Goal: Task Accomplishment & Management: Use online tool/utility

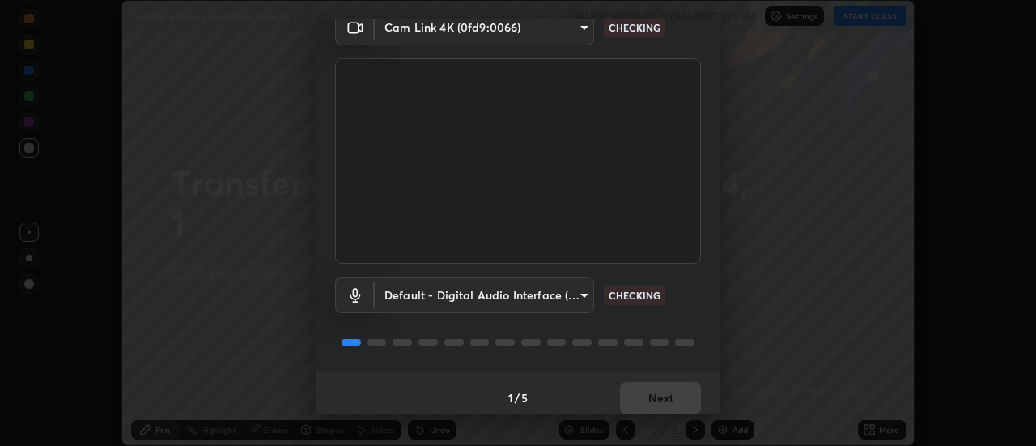
scroll to position [85, 0]
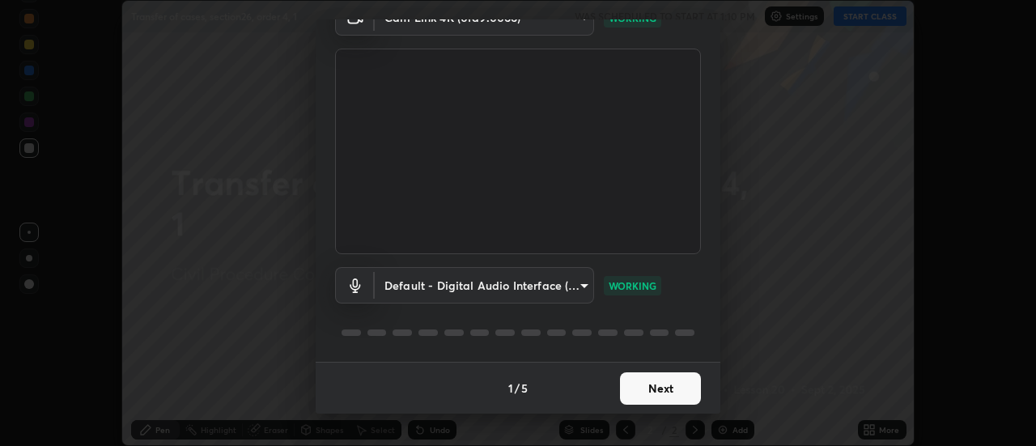
click at [664, 389] on button "Next" at bounding box center [660, 388] width 81 height 32
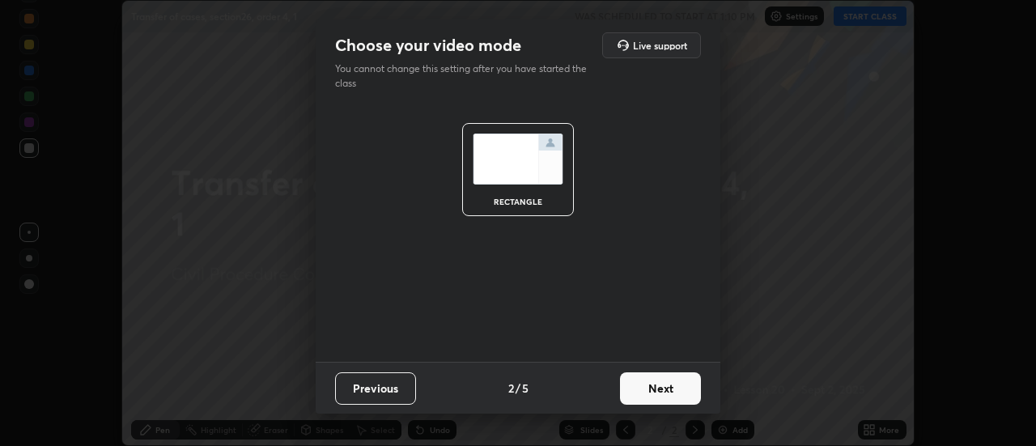
scroll to position [0, 0]
click at [664, 387] on button "Next" at bounding box center [660, 388] width 81 height 32
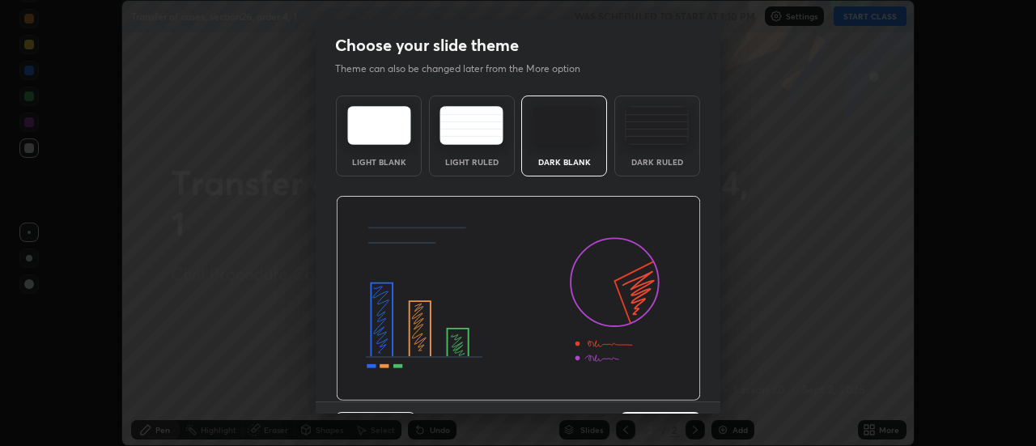
scroll to position [40, 0]
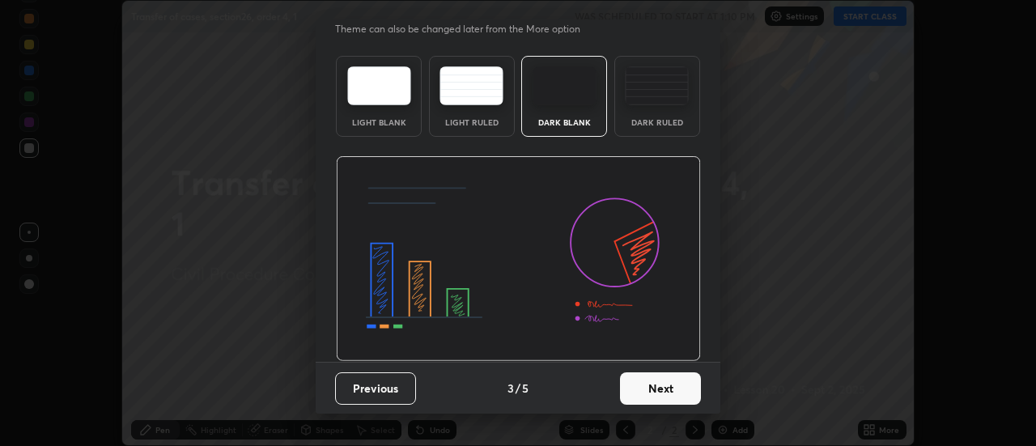
click at [666, 389] on button "Next" at bounding box center [660, 388] width 81 height 32
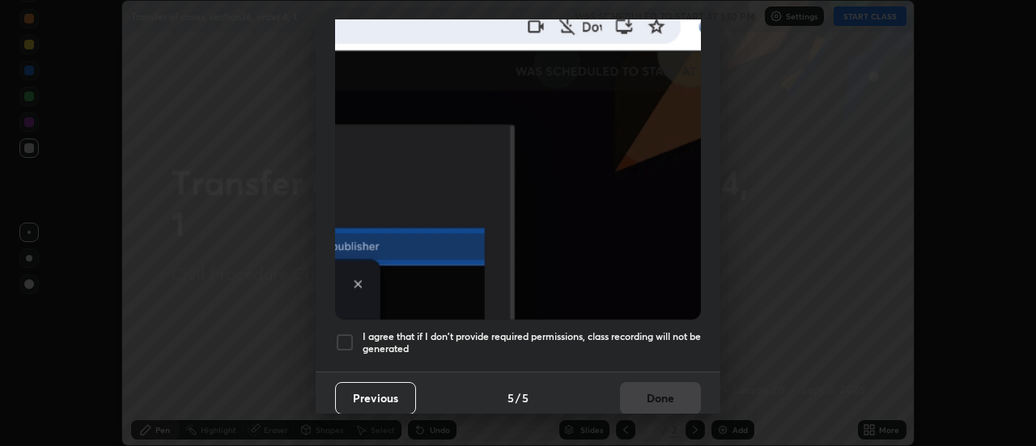
scroll to position [415, 0]
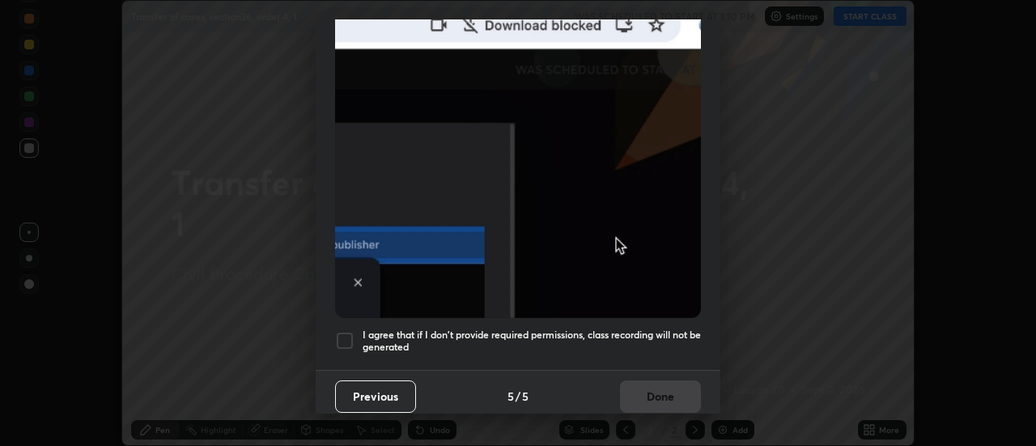
click at [661, 329] on h5 "I agree that if I don't provide required permissions, class recording will not …" at bounding box center [532, 341] width 338 height 25
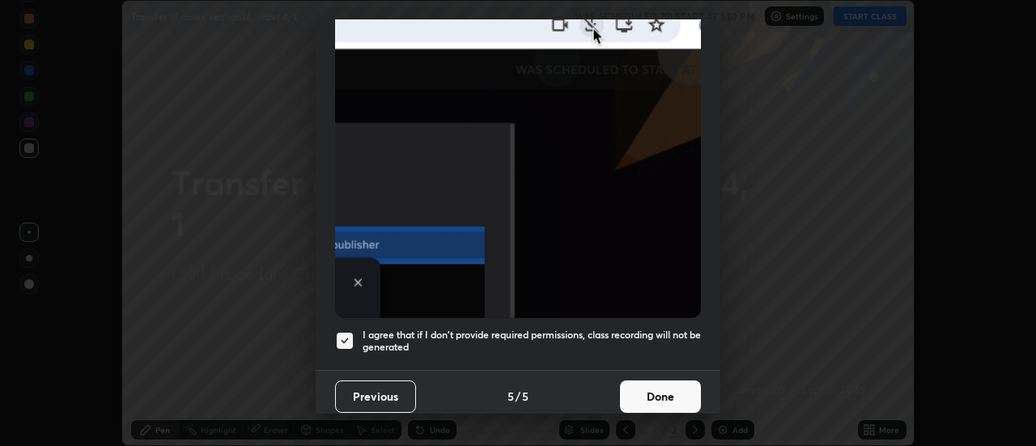
click at [661, 393] on button "Done" at bounding box center [660, 397] width 81 height 32
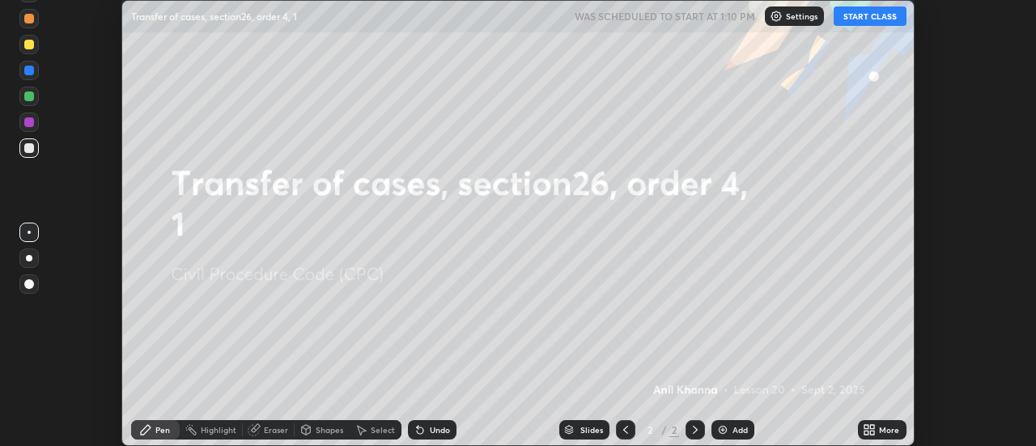
click at [874, 424] on icon at bounding box center [869, 429] width 13 height 13
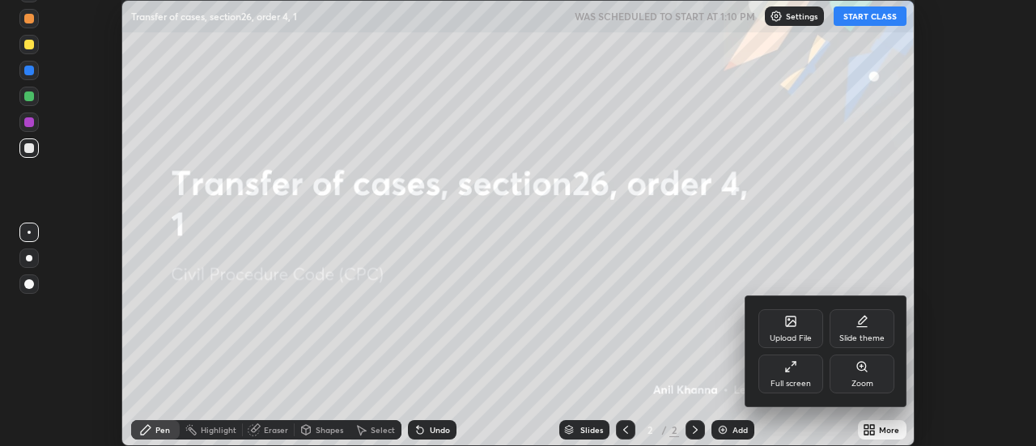
click at [854, 330] on div "Slide theme" at bounding box center [862, 328] width 65 height 39
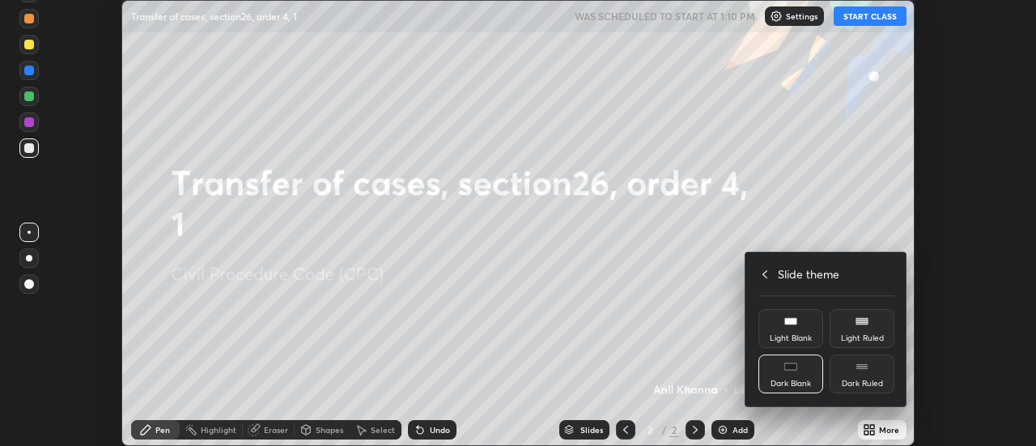
click at [797, 330] on div "Light Blank" at bounding box center [791, 328] width 65 height 39
click at [726, 428] on div at bounding box center [518, 223] width 1036 height 446
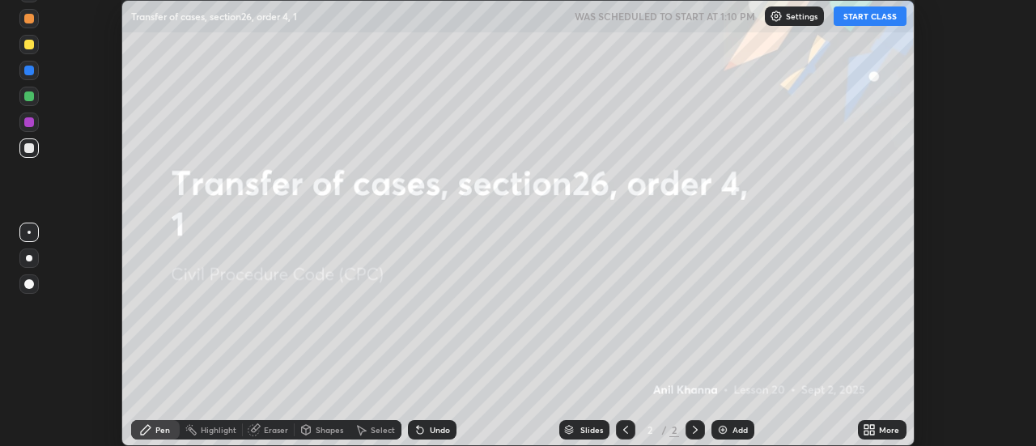
click at [724, 428] on div "Upload File Slide theme Full screen Zoom Slide theme Light Blank Light Ruled Da…" at bounding box center [518, 223] width 1036 height 446
click at [729, 427] on div "Add" at bounding box center [733, 429] width 43 height 19
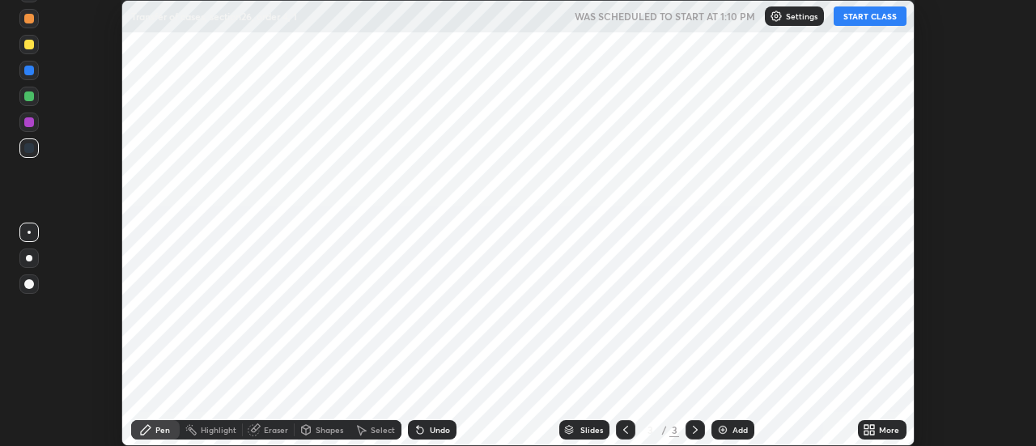
click at [886, 15] on button "START CLASS" at bounding box center [870, 15] width 73 height 19
